Goal: Find specific page/section: Find specific page/section

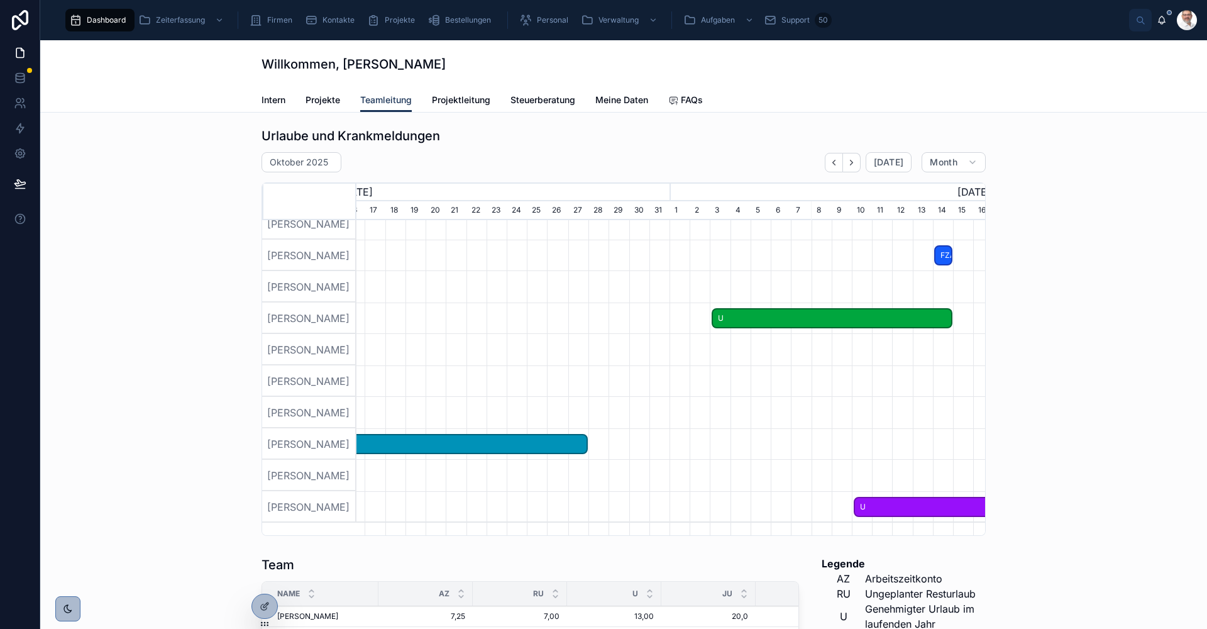
scroll to position [0, 868]
drag, startPoint x: 732, startPoint y: 483, endPoint x: 419, endPoint y: 477, distance: 312.5
click at [419, 477] on div at bounding box center [431, 475] width 1886 height 31
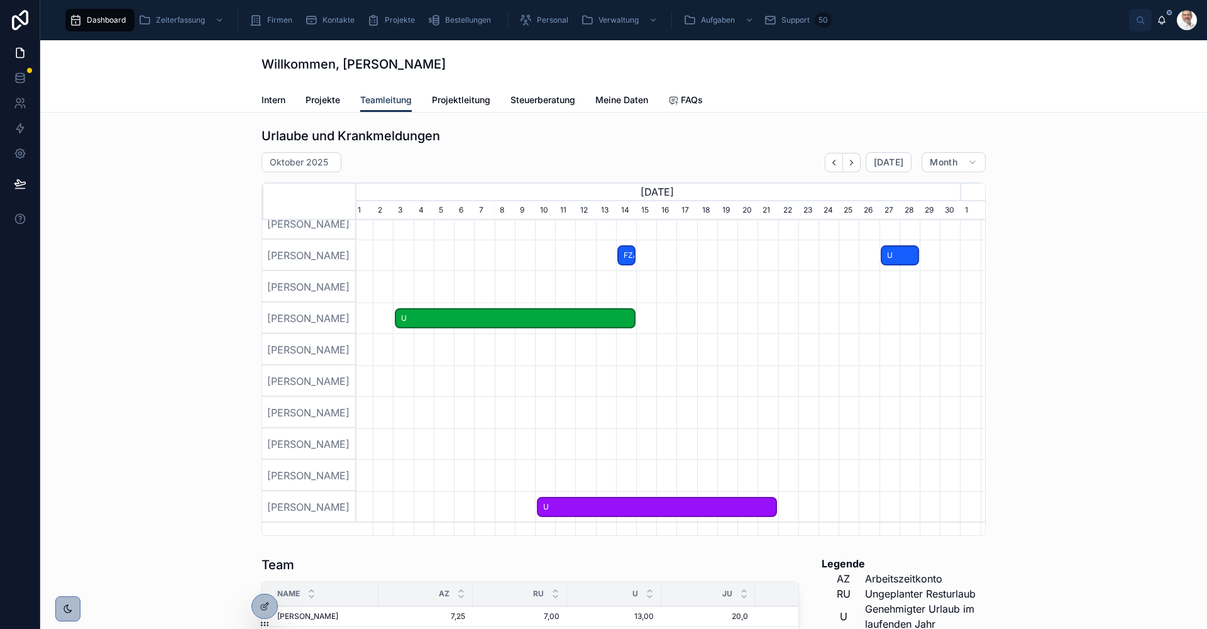
scroll to position [0, 660]
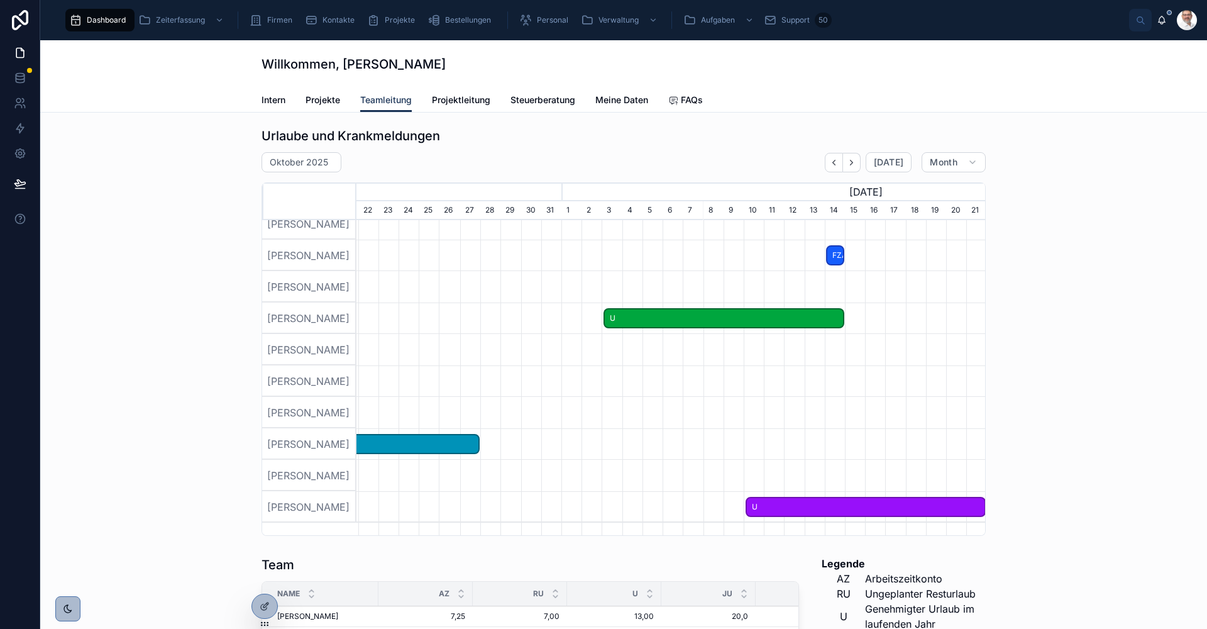
drag, startPoint x: 826, startPoint y: 451, endPoint x: 507, endPoint y: 453, distance: 318.8
click at [373, 455] on div at bounding box center [640, 443] width 1886 height 31
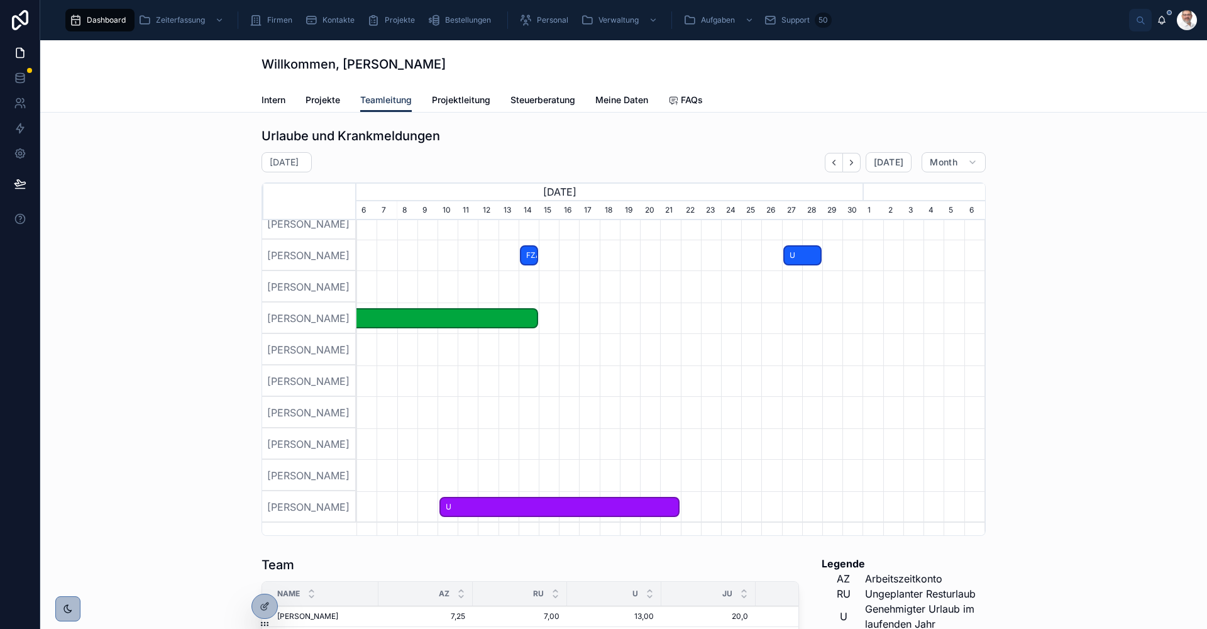
scroll to position [0, 629]
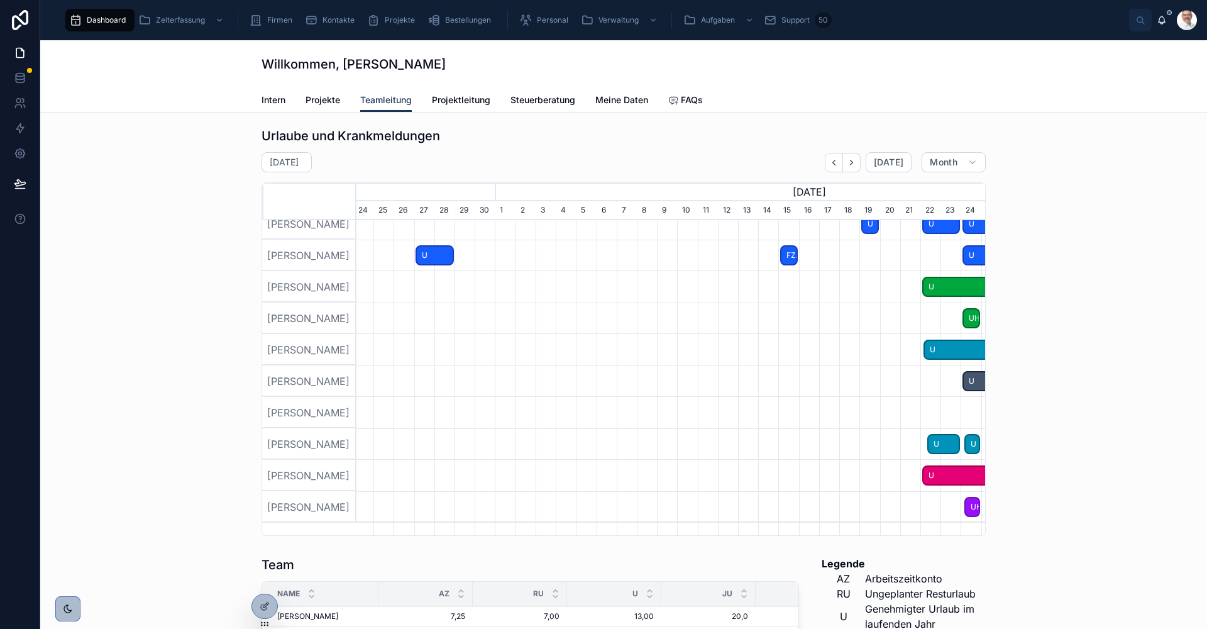
drag, startPoint x: 811, startPoint y: 456, endPoint x: 409, endPoint y: 458, distance: 402.4
click at [409, 458] on div at bounding box center [671, 443] width 1886 height 31
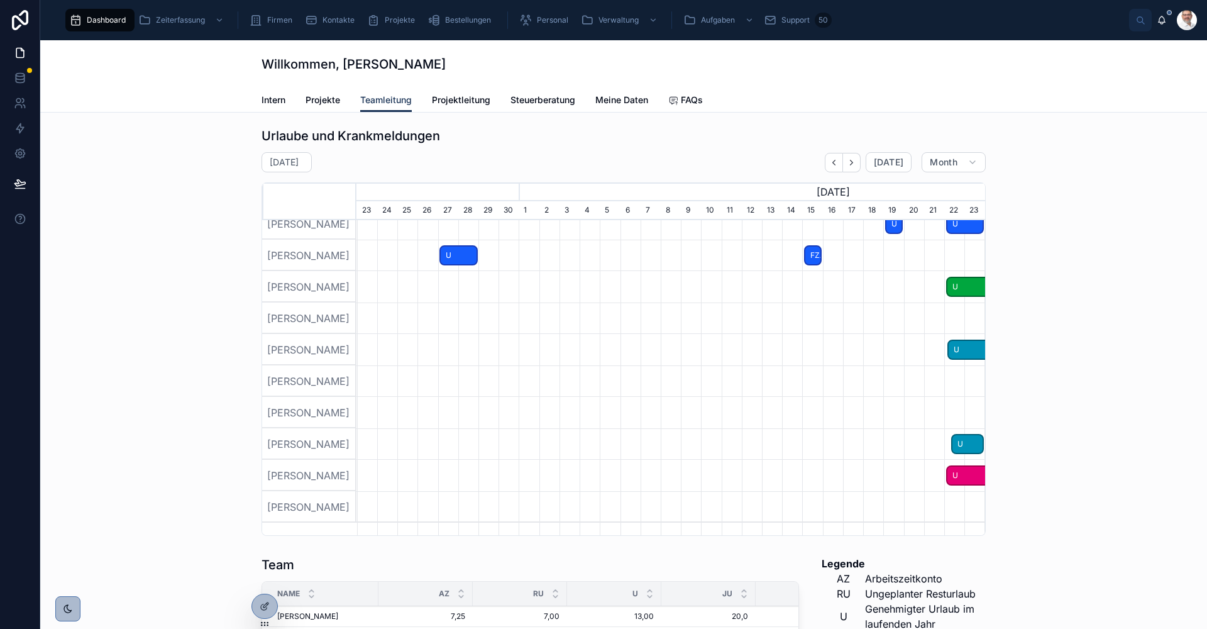
drag, startPoint x: 764, startPoint y: 453, endPoint x: 803, endPoint y: 446, distance: 39.6
click at [803, 446] on div at bounding box center [671, 443] width 1886 height 31
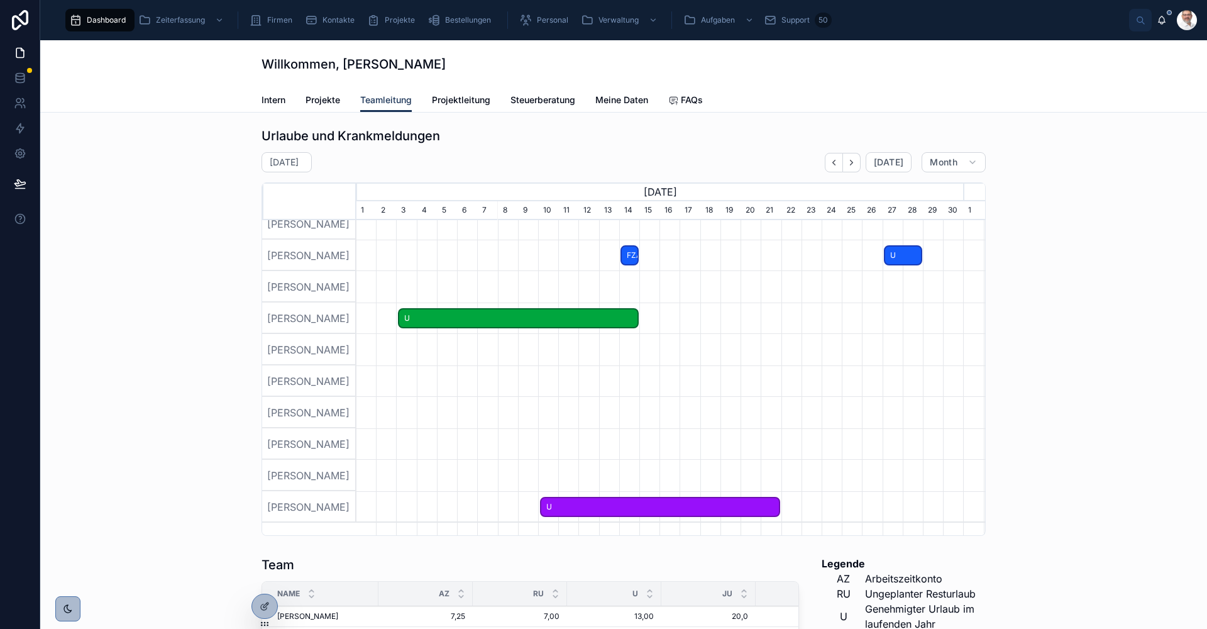
drag, startPoint x: 377, startPoint y: 489, endPoint x: 822, endPoint y: 453, distance: 445.9
click at [356, 453] on div at bounding box center [42, 177] width 629 height 692
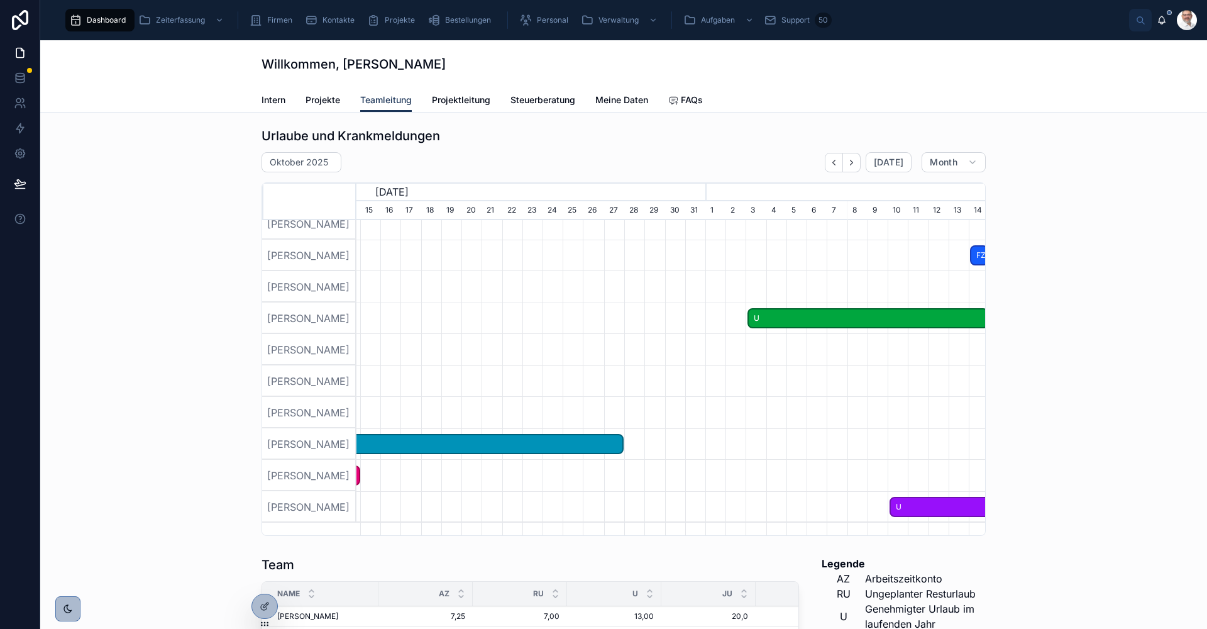
drag, startPoint x: 421, startPoint y: 470, endPoint x: 826, endPoint y: 472, distance: 405.5
click at [826, 472] on div at bounding box center [703, 475] width 1886 height 31
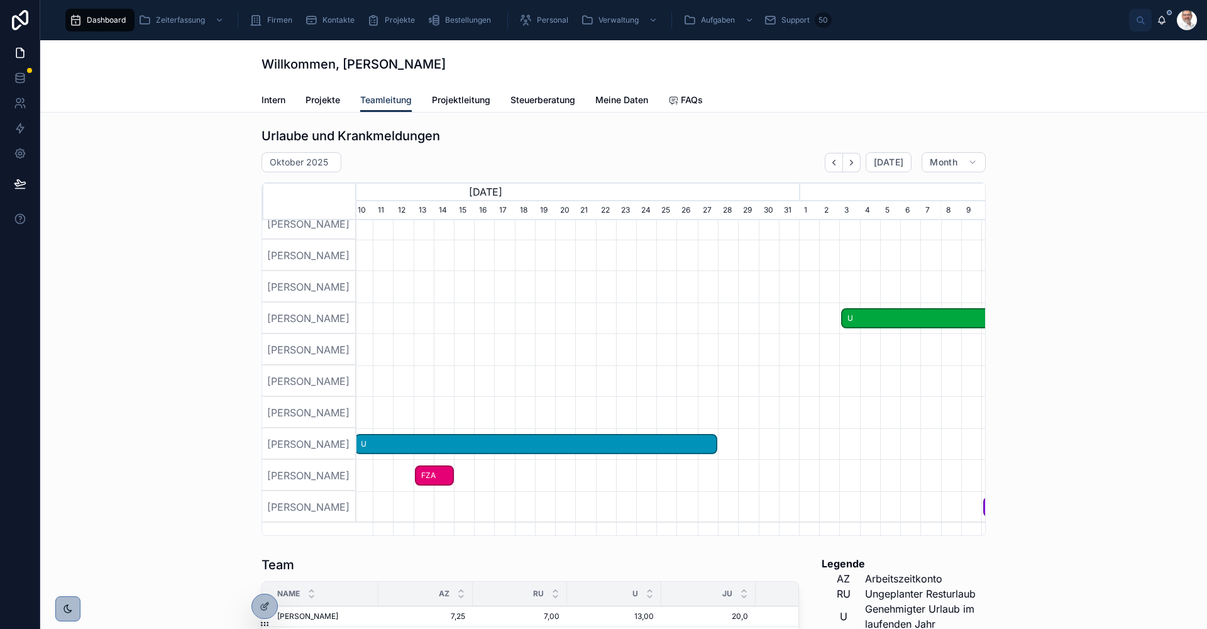
scroll to position [0, 397]
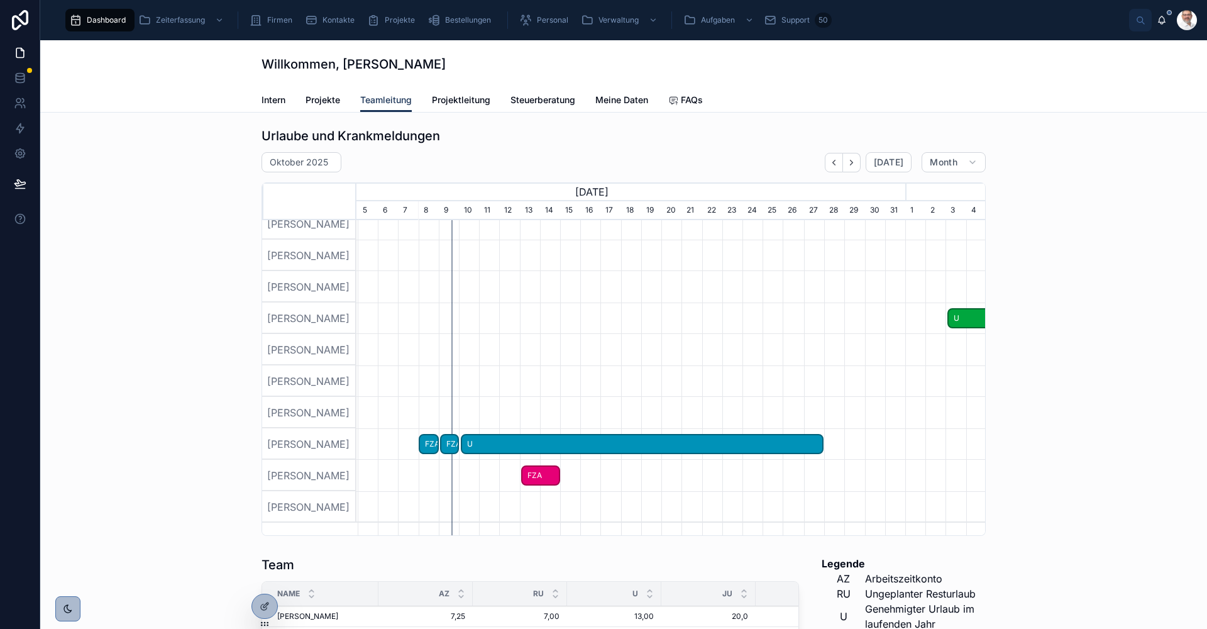
drag, startPoint x: 407, startPoint y: 467, endPoint x: 770, endPoint y: 467, distance: 362.8
click at [804, 460] on div at bounding box center [903, 443] width 1886 height 31
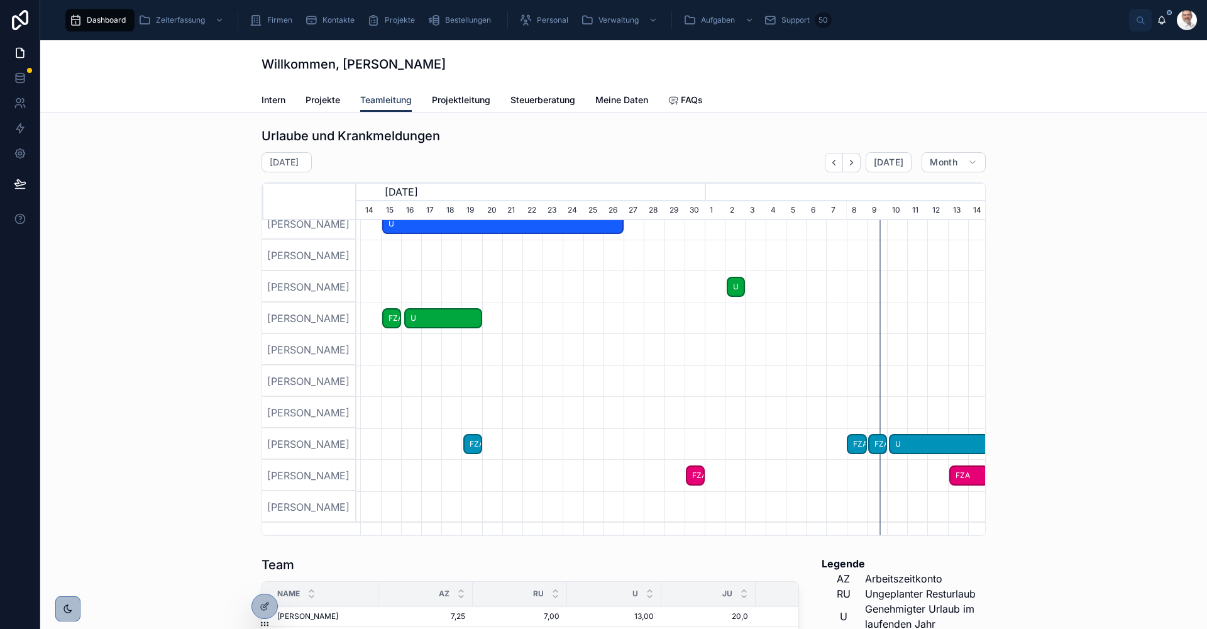
scroll to position [0, 629]
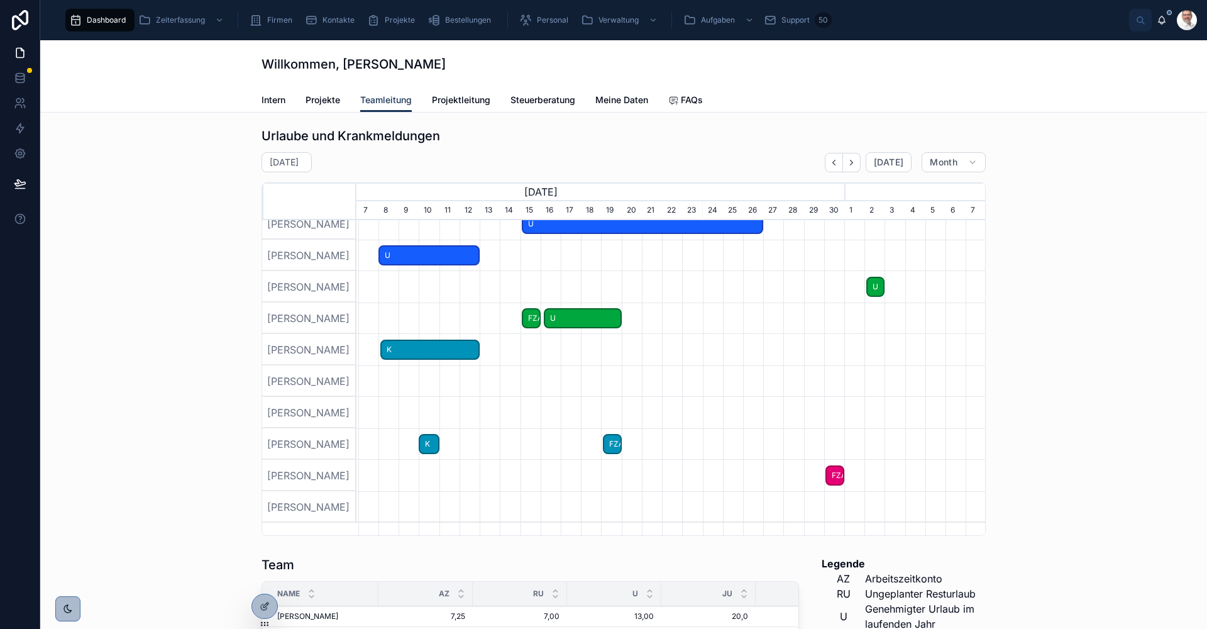
drag, startPoint x: 434, startPoint y: 434, endPoint x: 888, endPoint y: 388, distance: 457.0
click at [356, 388] on div at bounding box center [42, 177] width 629 height 692
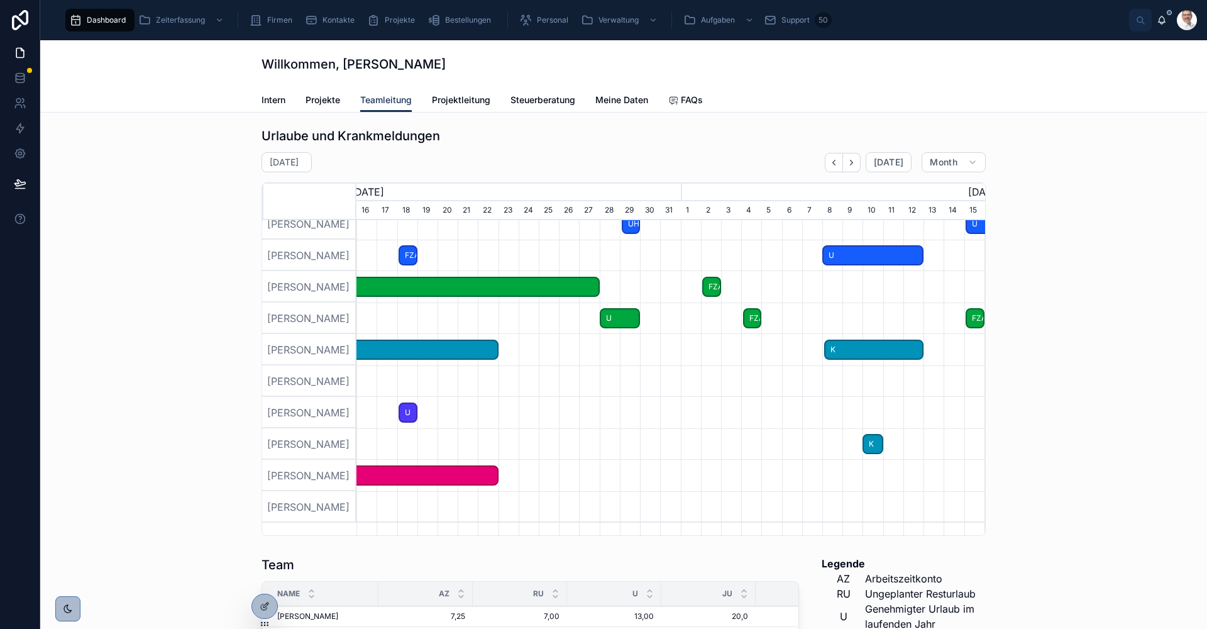
drag, startPoint x: 450, startPoint y: 455, endPoint x: 811, endPoint y: 431, distance: 361.7
click at [356, 431] on div at bounding box center [42, 177] width 629 height 692
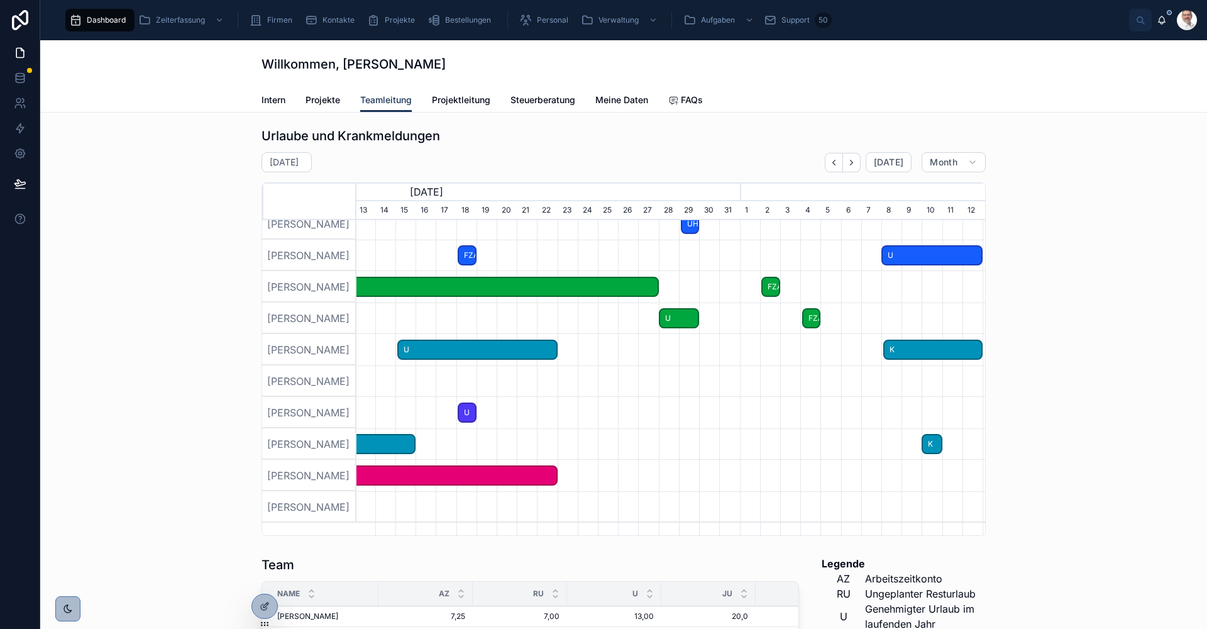
drag, startPoint x: 502, startPoint y: 424, endPoint x: 376, endPoint y: 419, distance: 126.5
click at [376, 419] on div at bounding box center [671, 412] width 1886 height 31
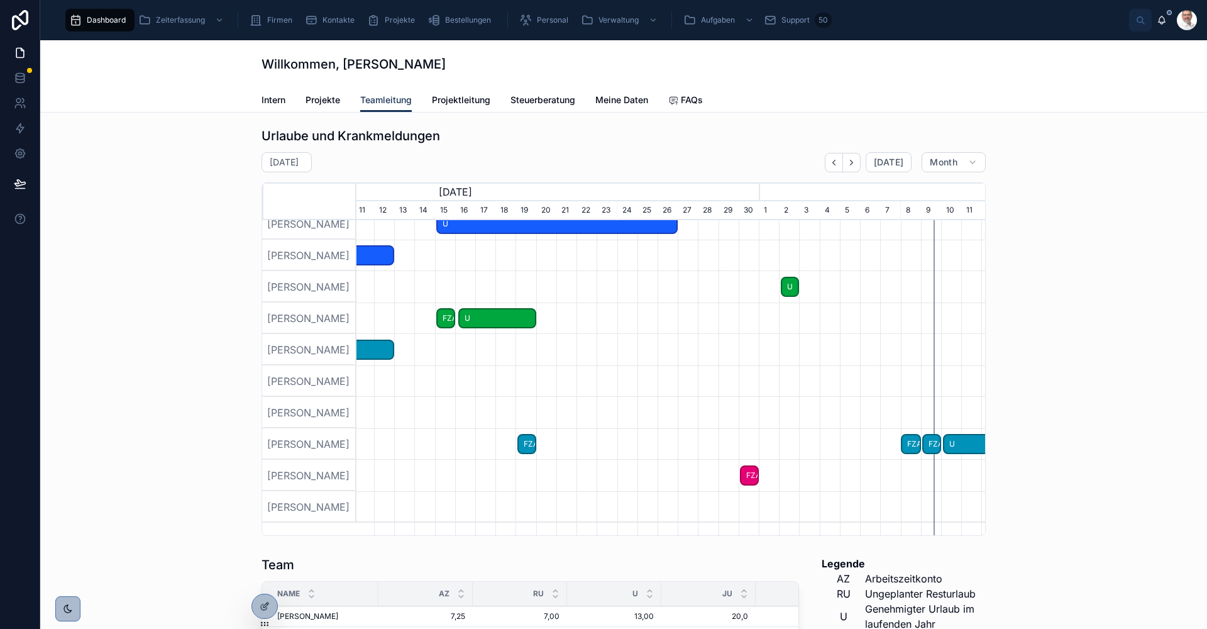
drag, startPoint x: 824, startPoint y: 442, endPoint x: 420, endPoint y: 465, distance: 404.9
click at [420, 460] on div at bounding box center [671, 443] width 1886 height 31
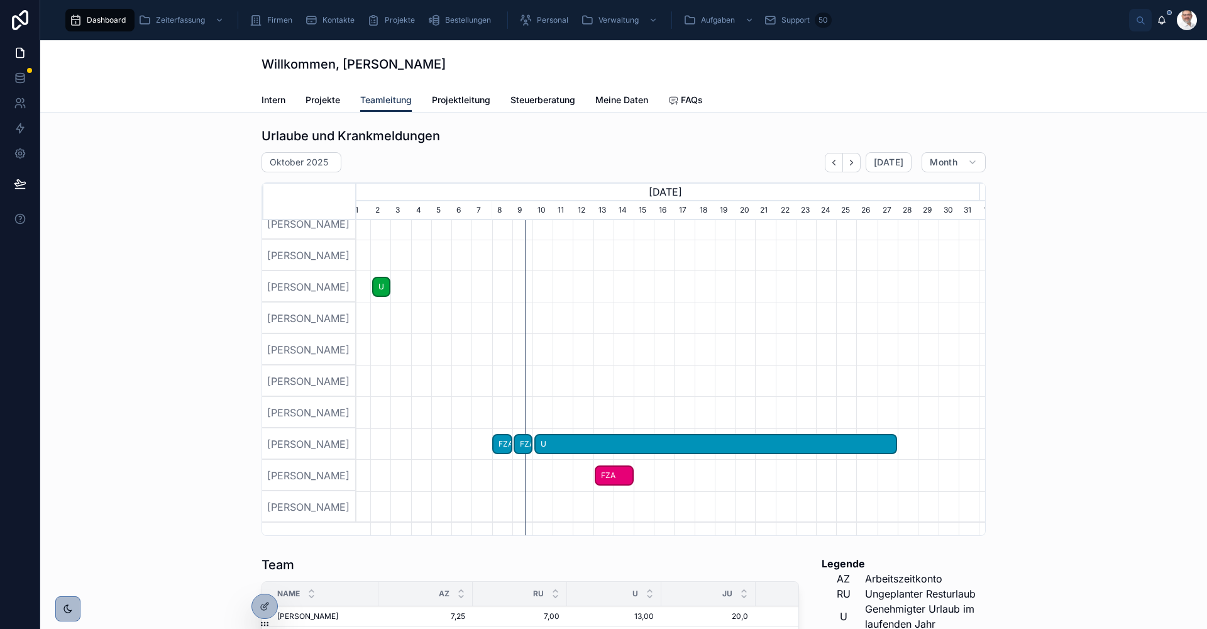
scroll to position [0, 639]
drag, startPoint x: 887, startPoint y: 465, endPoint x: 468, endPoint y: 468, distance: 418.1
click at [468, 460] on div at bounding box center [660, 443] width 1886 height 31
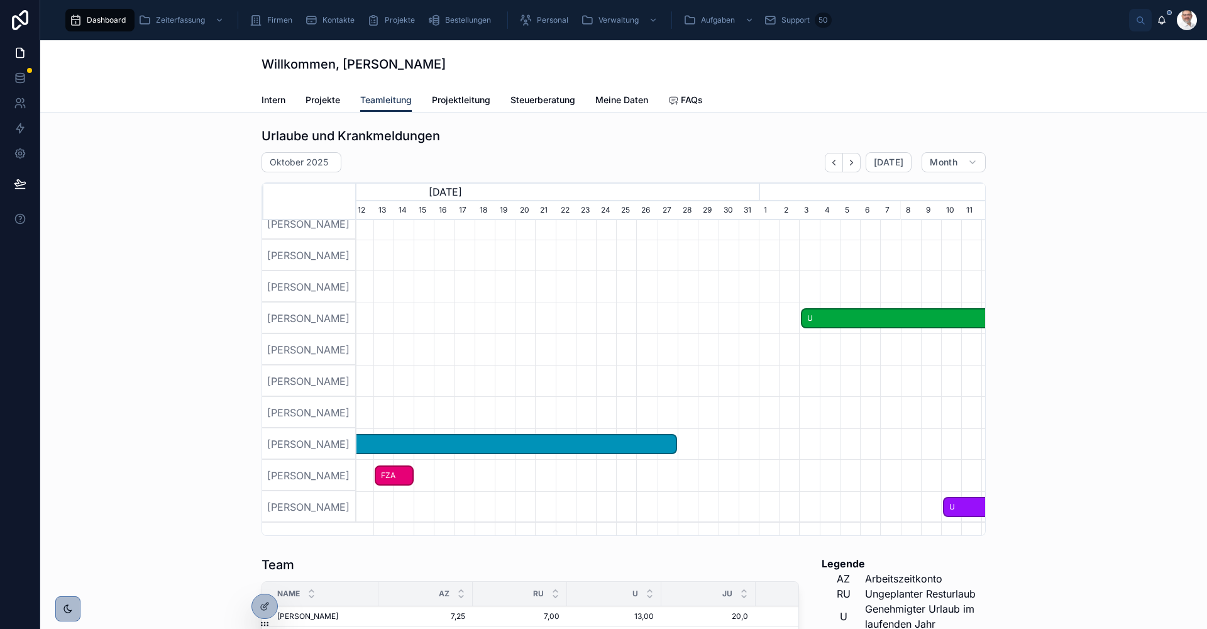
drag, startPoint x: 817, startPoint y: 468, endPoint x: 607, endPoint y: 478, distance: 209.6
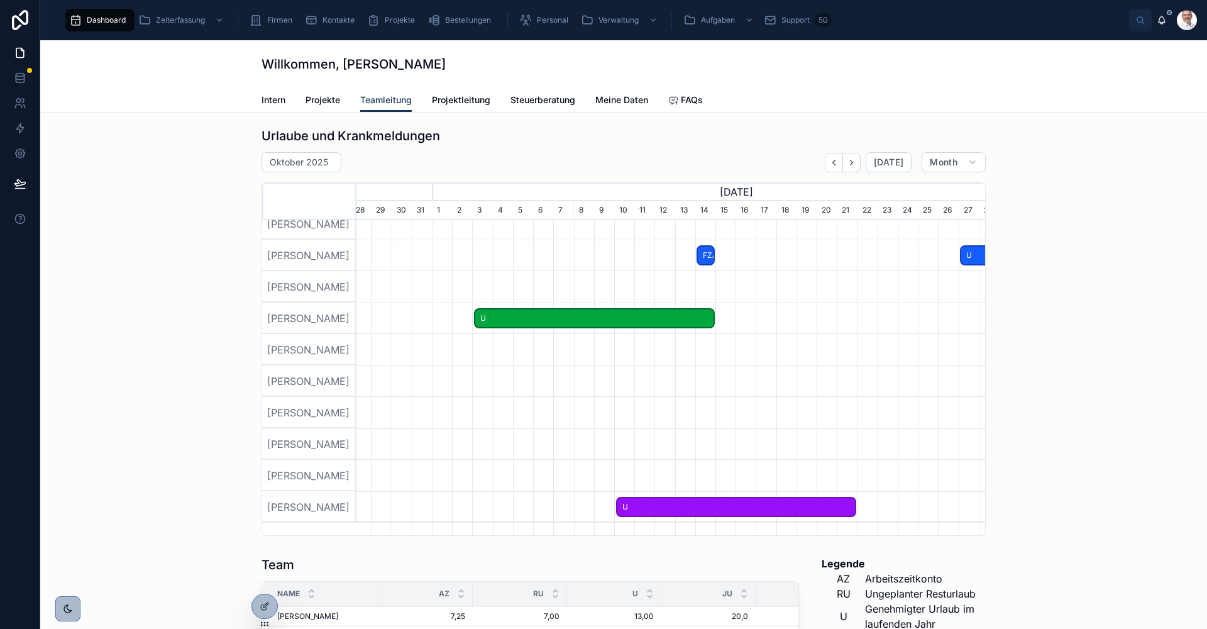
drag, startPoint x: 873, startPoint y: 454, endPoint x: 579, endPoint y: 453, distance: 294.3
click at [487, 458] on div at bounding box center [451, 443] width 1886 height 31
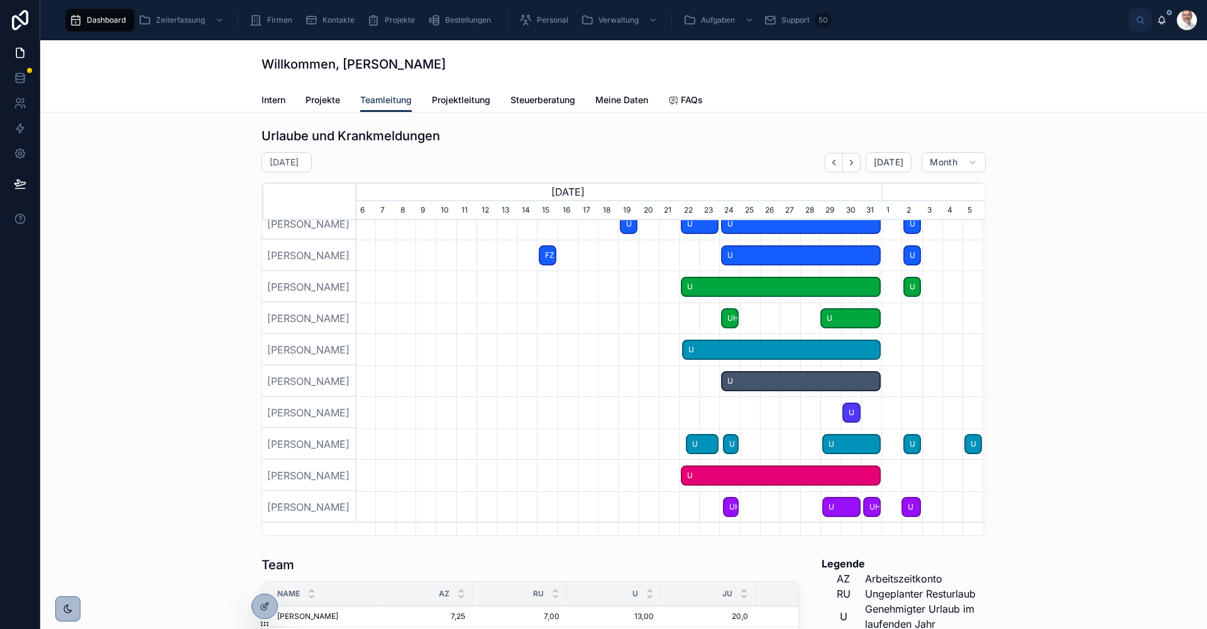
drag, startPoint x: 889, startPoint y: 466, endPoint x: 391, endPoint y: 450, distance: 498.2
click at [391, 450] on div at bounding box center [383, 443] width 1886 height 31
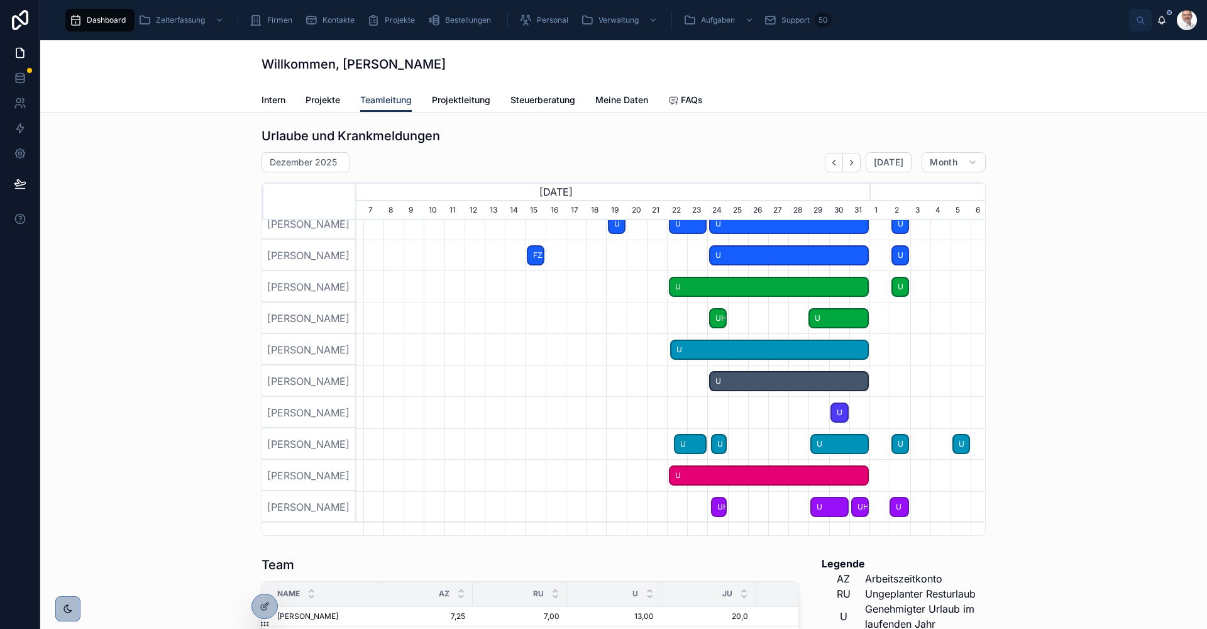
drag, startPoint x: 862, startPoint y: 454, endPoint x: 562, endPoint y: 452, distance: 299.9
click at [562, 452] on div at bounding box center [671, 443] width 1886 height 31
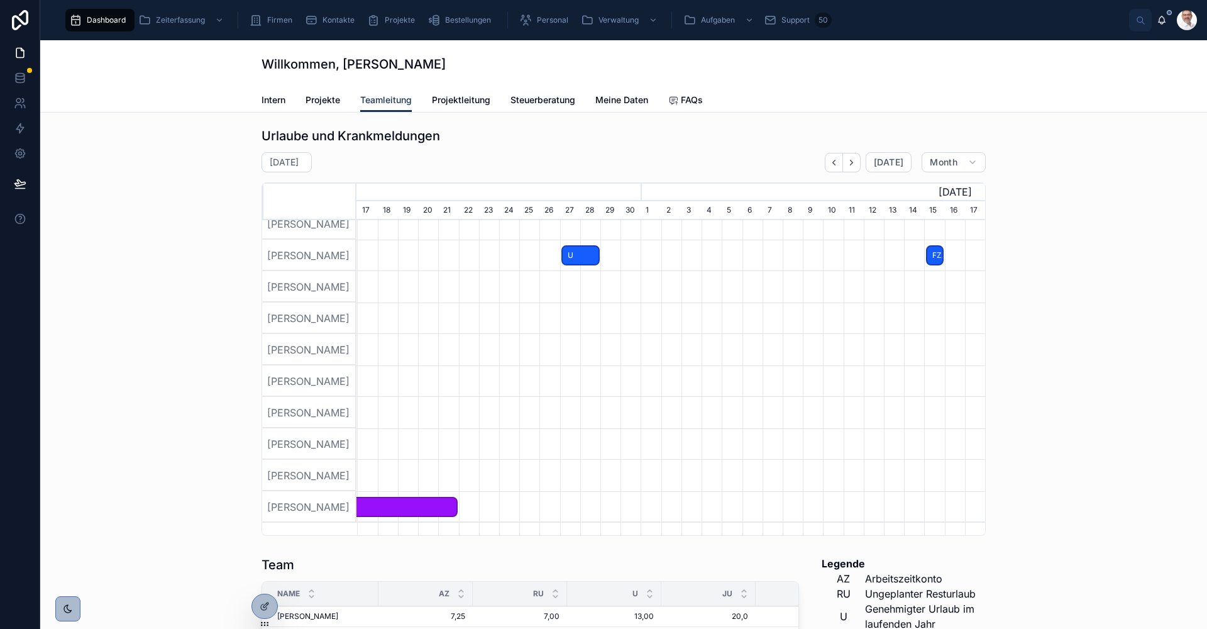
drag, startPoint x: 439, startPoint y: 451, endPoint x: 839, endPoint y: 433, distance: 399.7
click at [356, 433] on div at bounding box center [42, 177] width 629 height 692
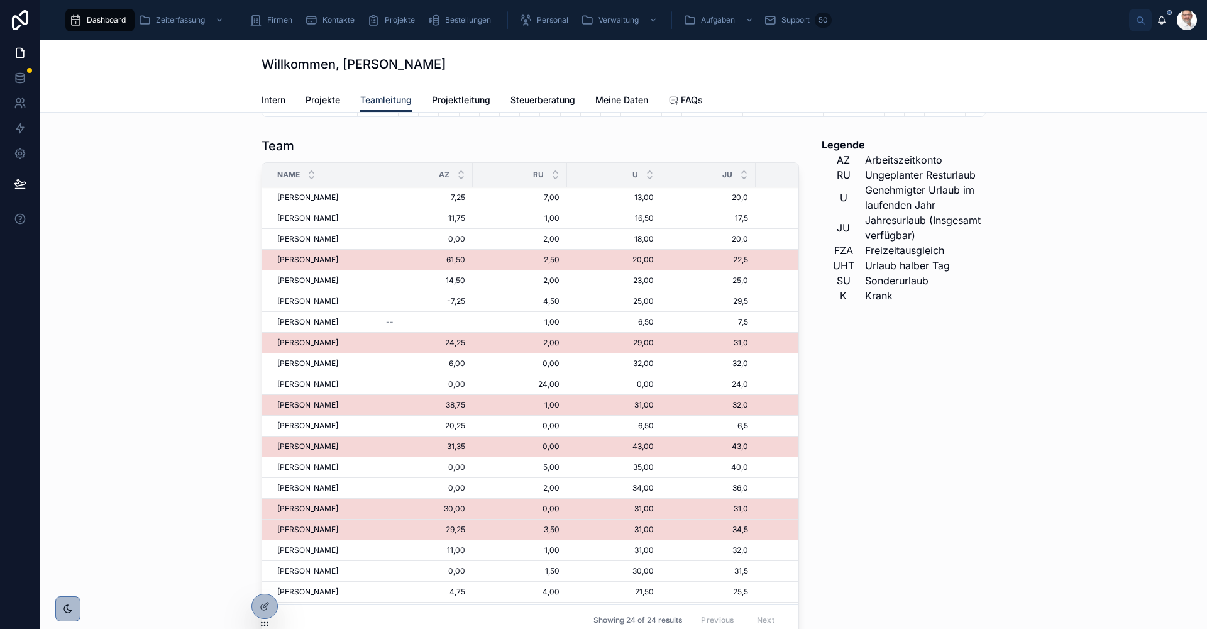
scroll to position [817, 0]
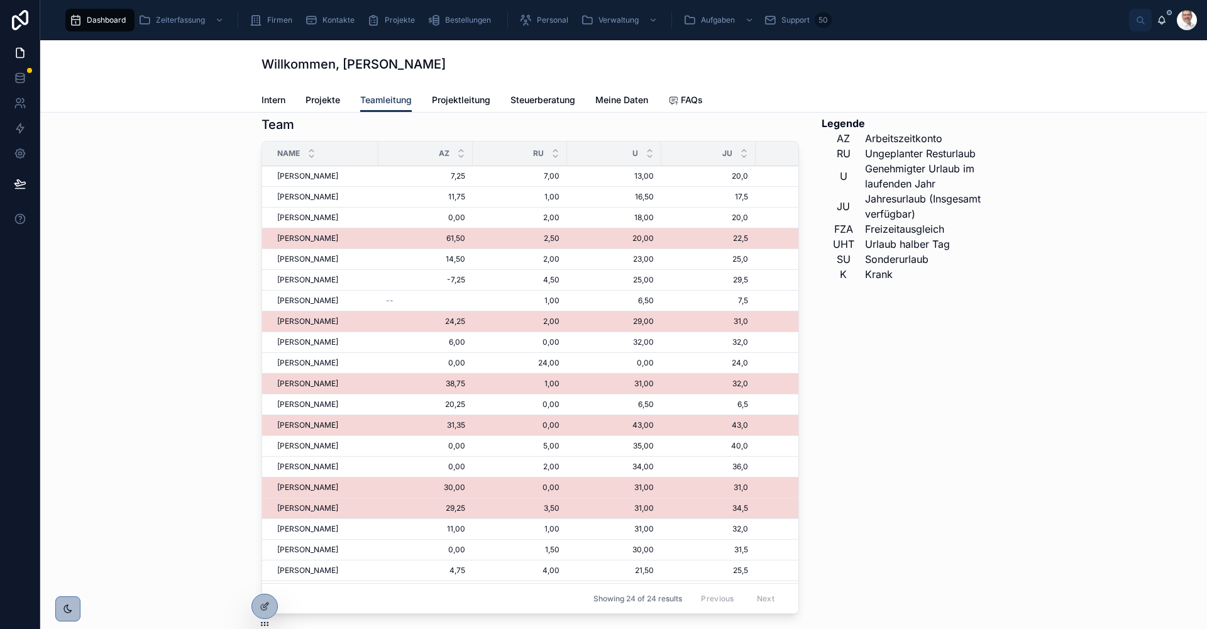
click at [555, 19] on span "Personal" at bounding box center [552, 20] width 31 height 10
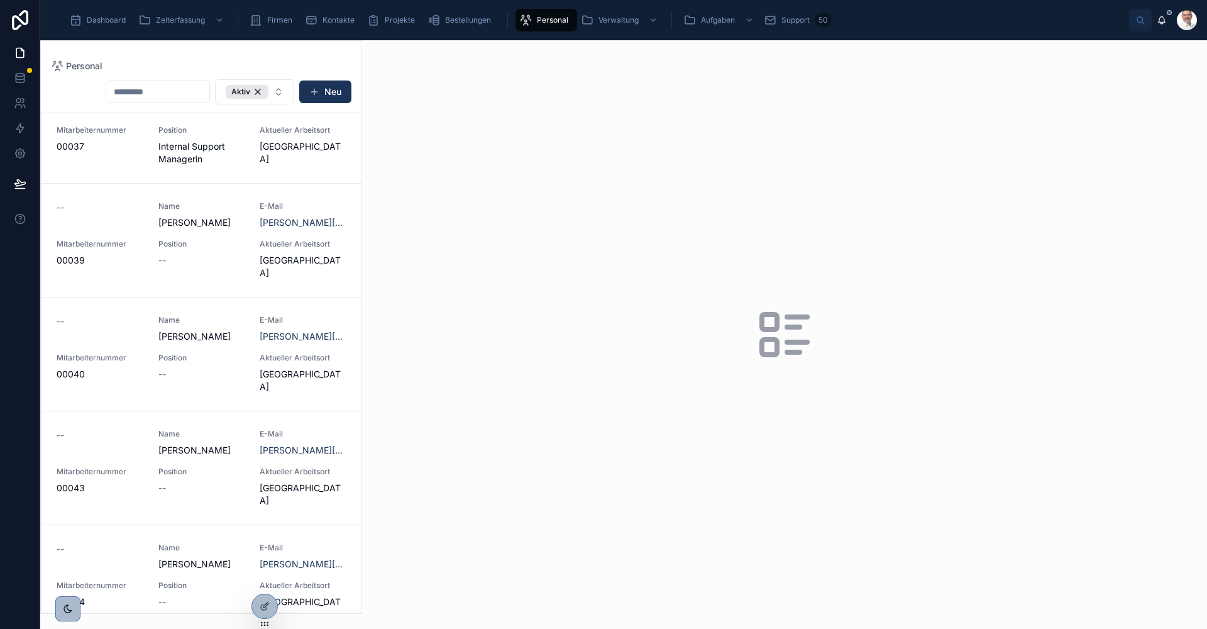
scroll to position [1069, 0]
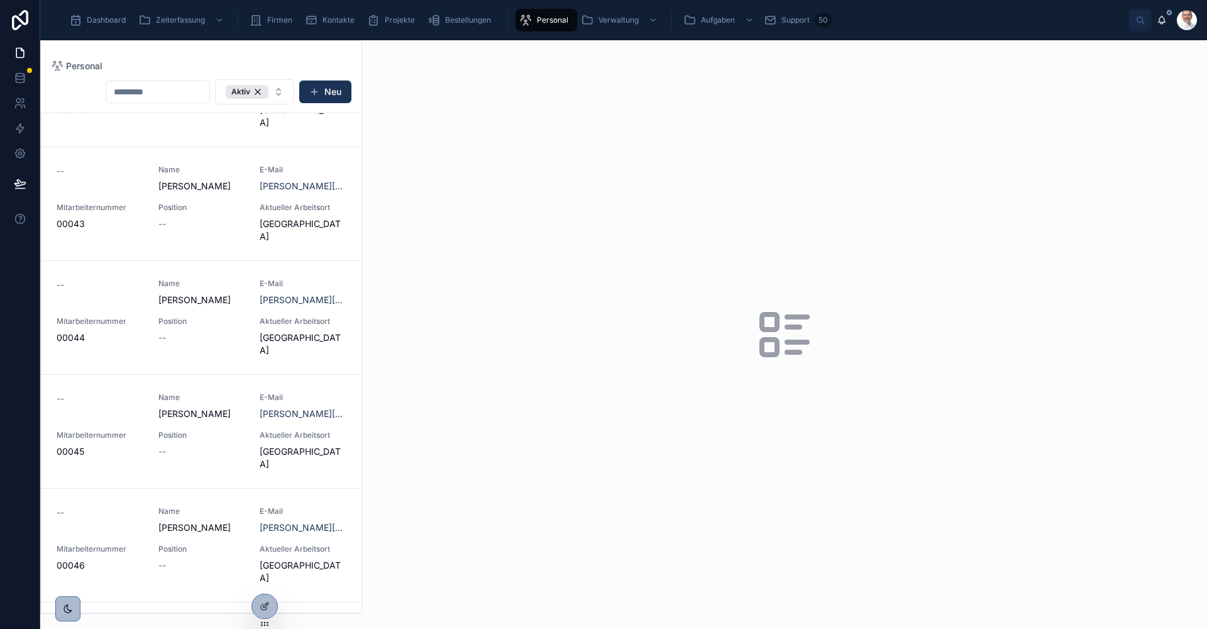
click at [174, 331] on div "--" at bounding box center [201, 337] width 87 height 13
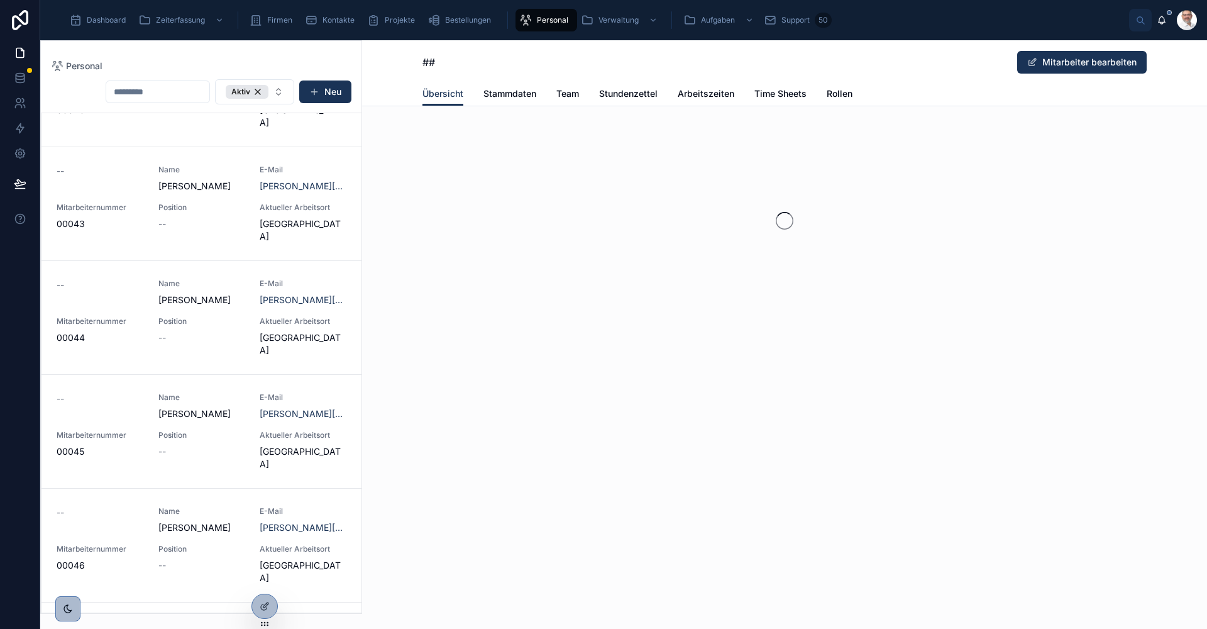
scroll to position [1232, 0]
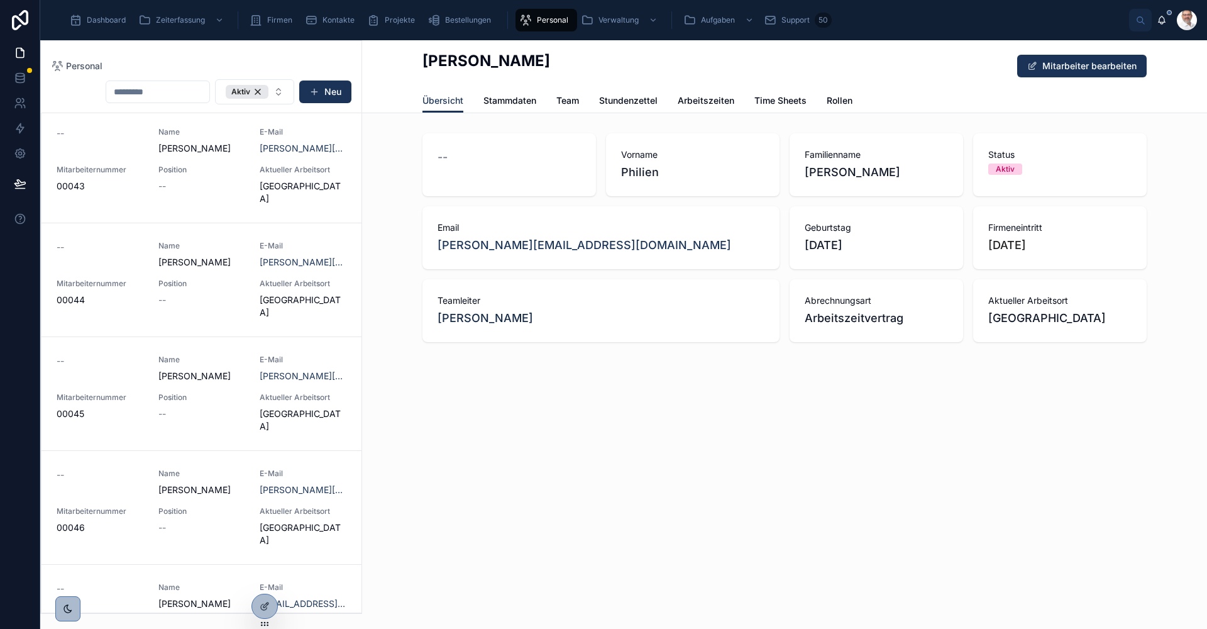
scroll to position [1270, 0]
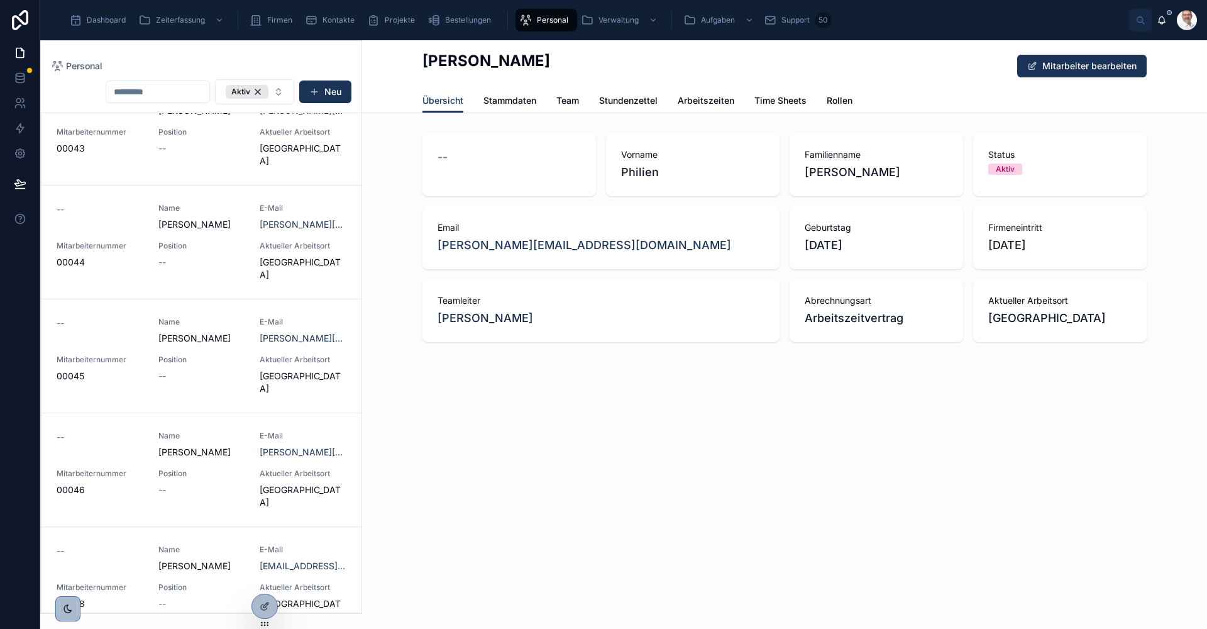
click at [518, 104] on span "Stammdaten" at bounding box center [509, 100] width 53 height 13
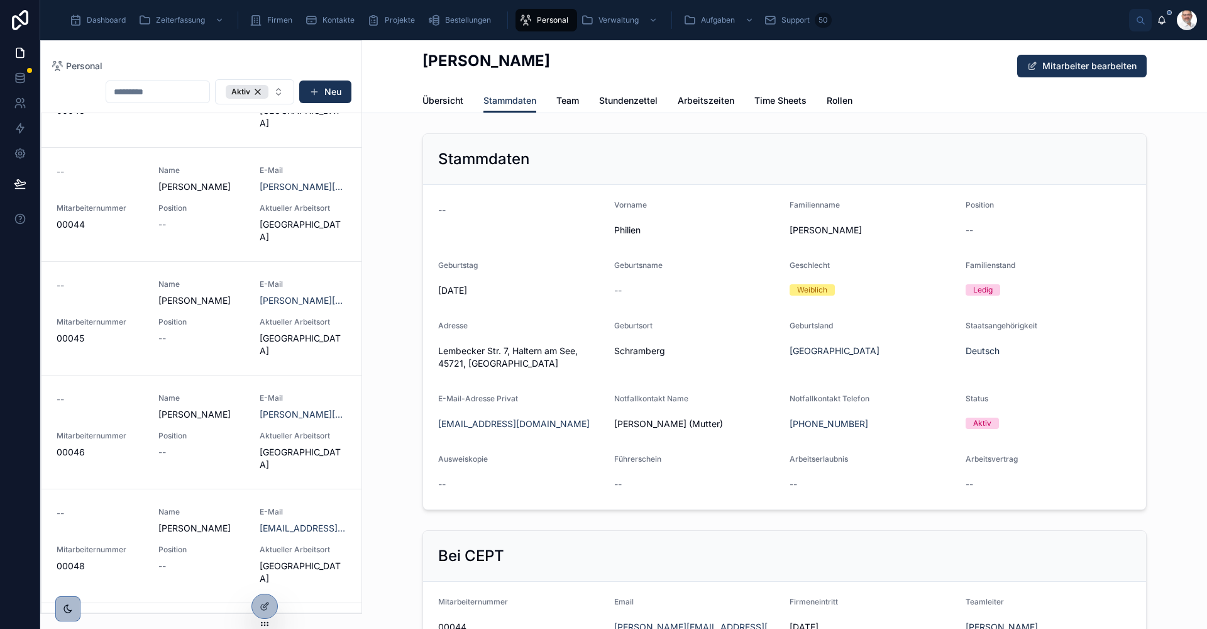
click at [445, 97] on span "Übersicht" at bounding box center [443, 100] width 41 height 13
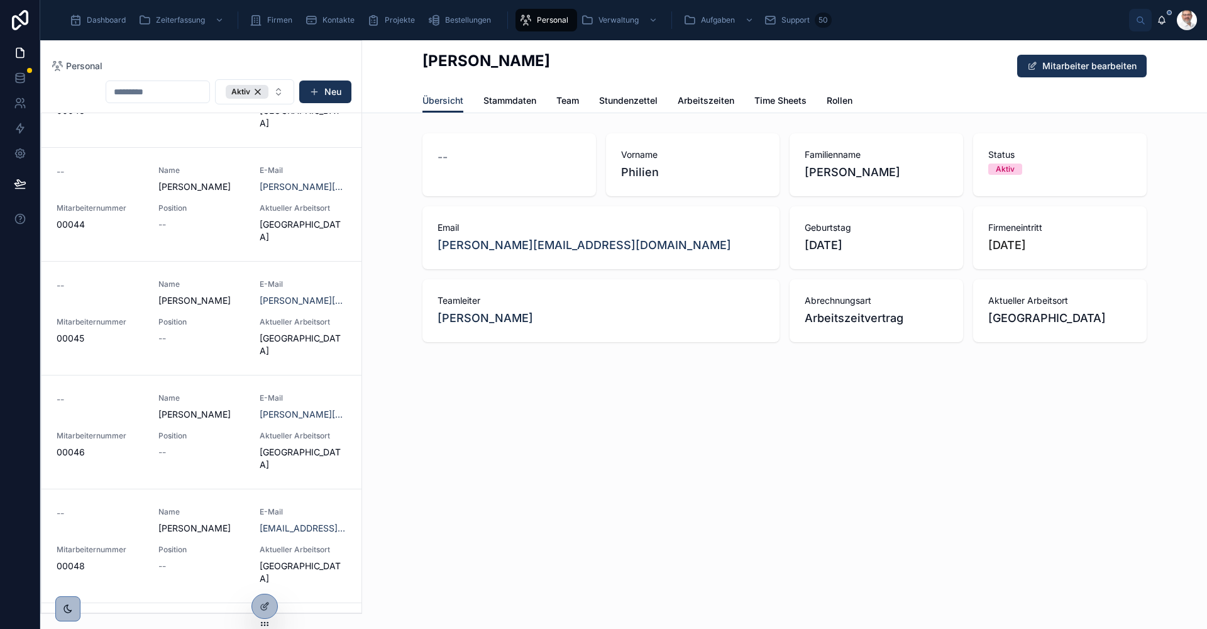
scroll to position [1358, 0]
